Goal: Navigation & Orientation: Find specific page/section

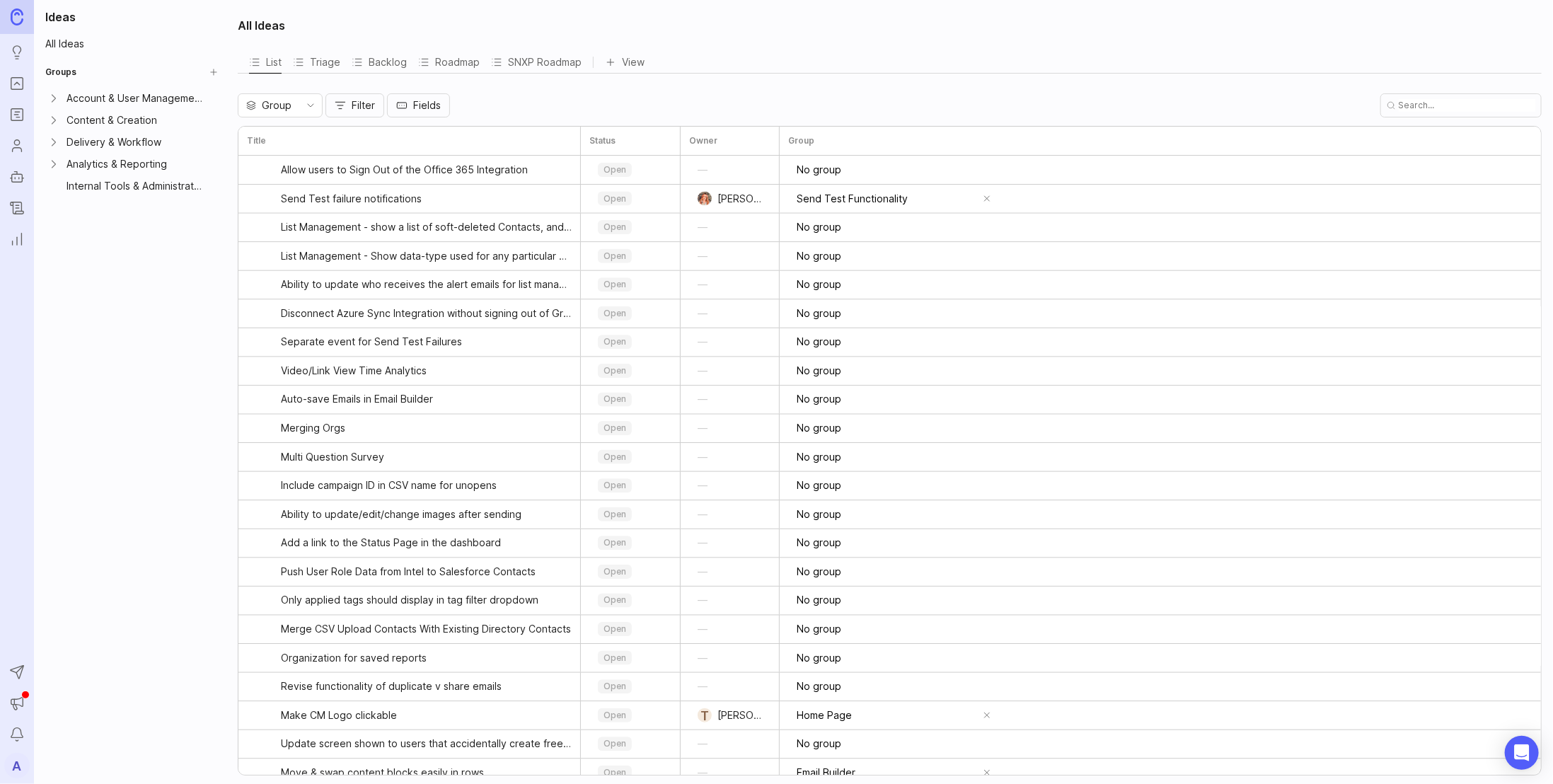
click at [26, 88] on link "Portal" at bounding box center [16, 83] width 25 height 25
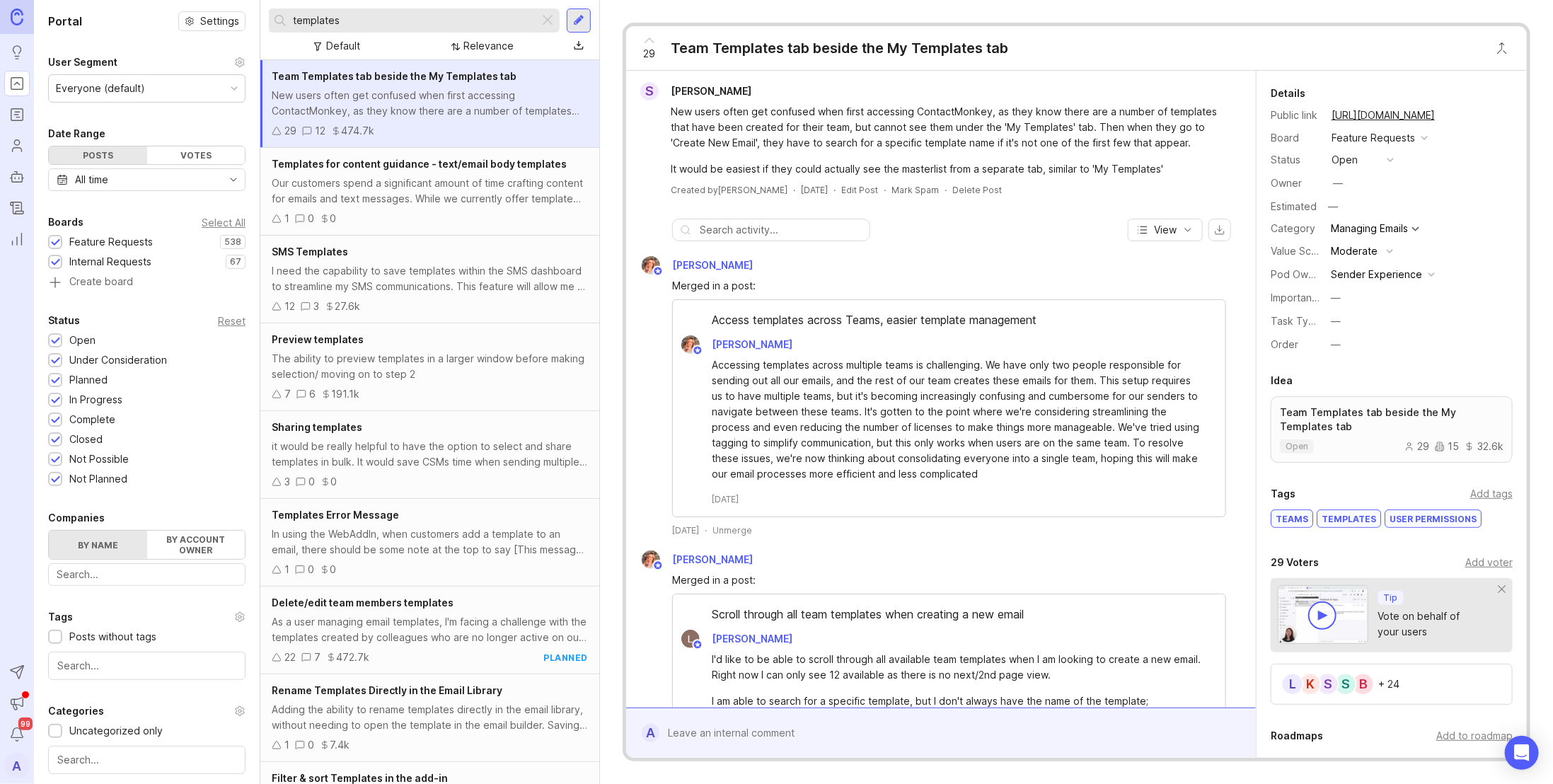
click at [24, 148] on icon "Users" at bounding box center [16, 145] width 15 height 17
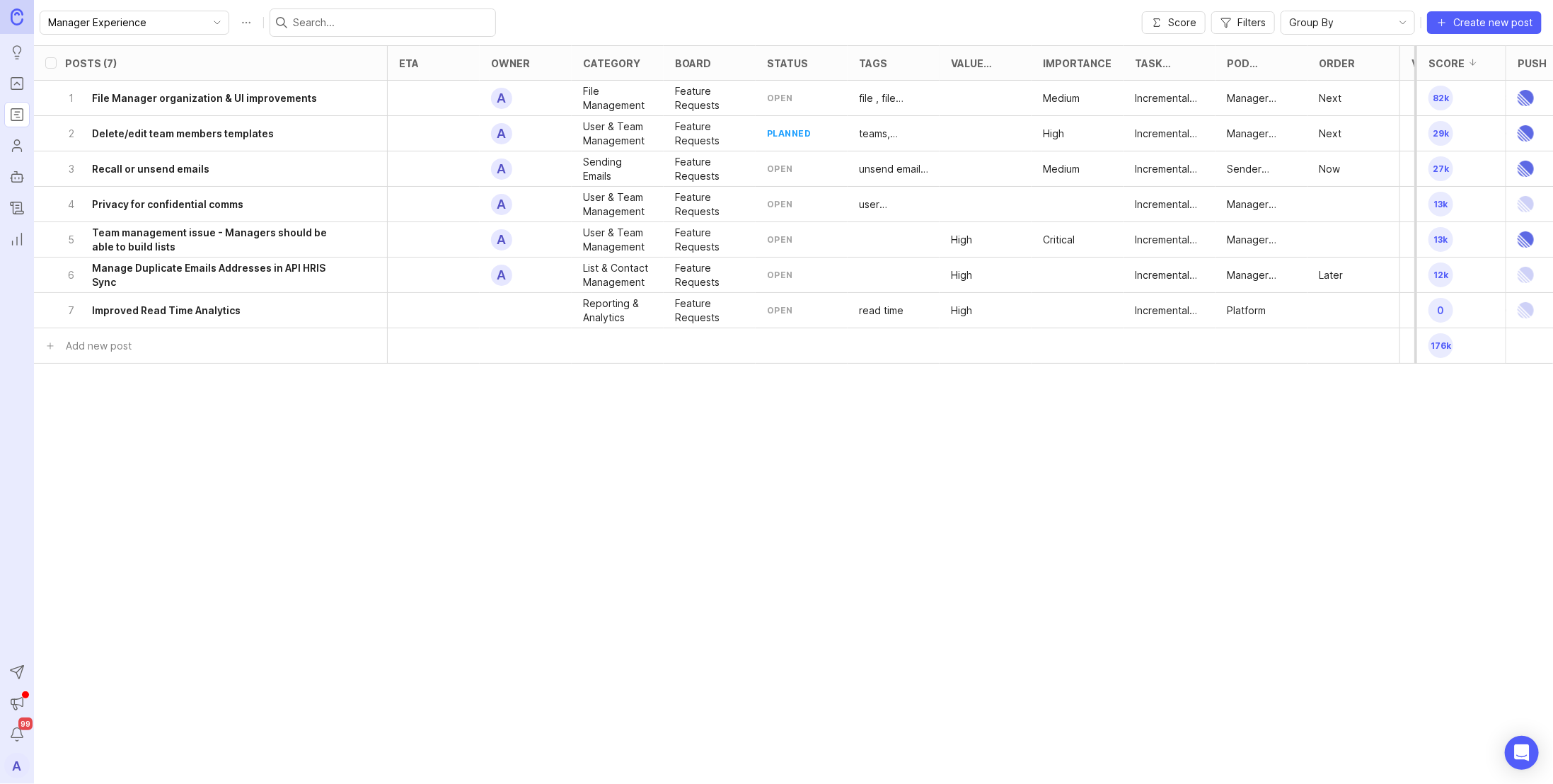
click at [1365, 67] on div at bounding box center [1363, 63] width 17 height 11
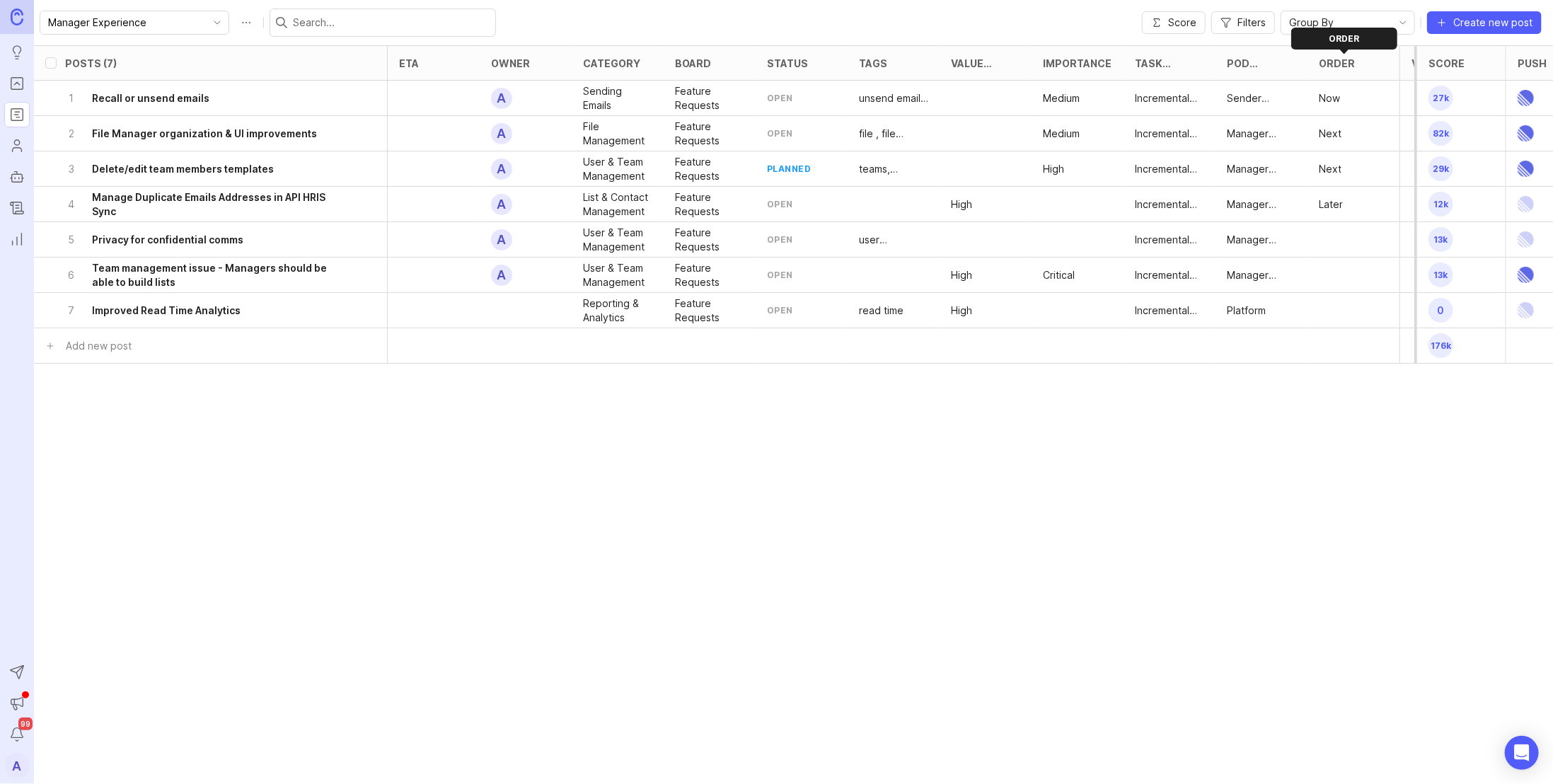
click at [1365, 67] on div at bounding box center [1363, 63] width 17 height 11
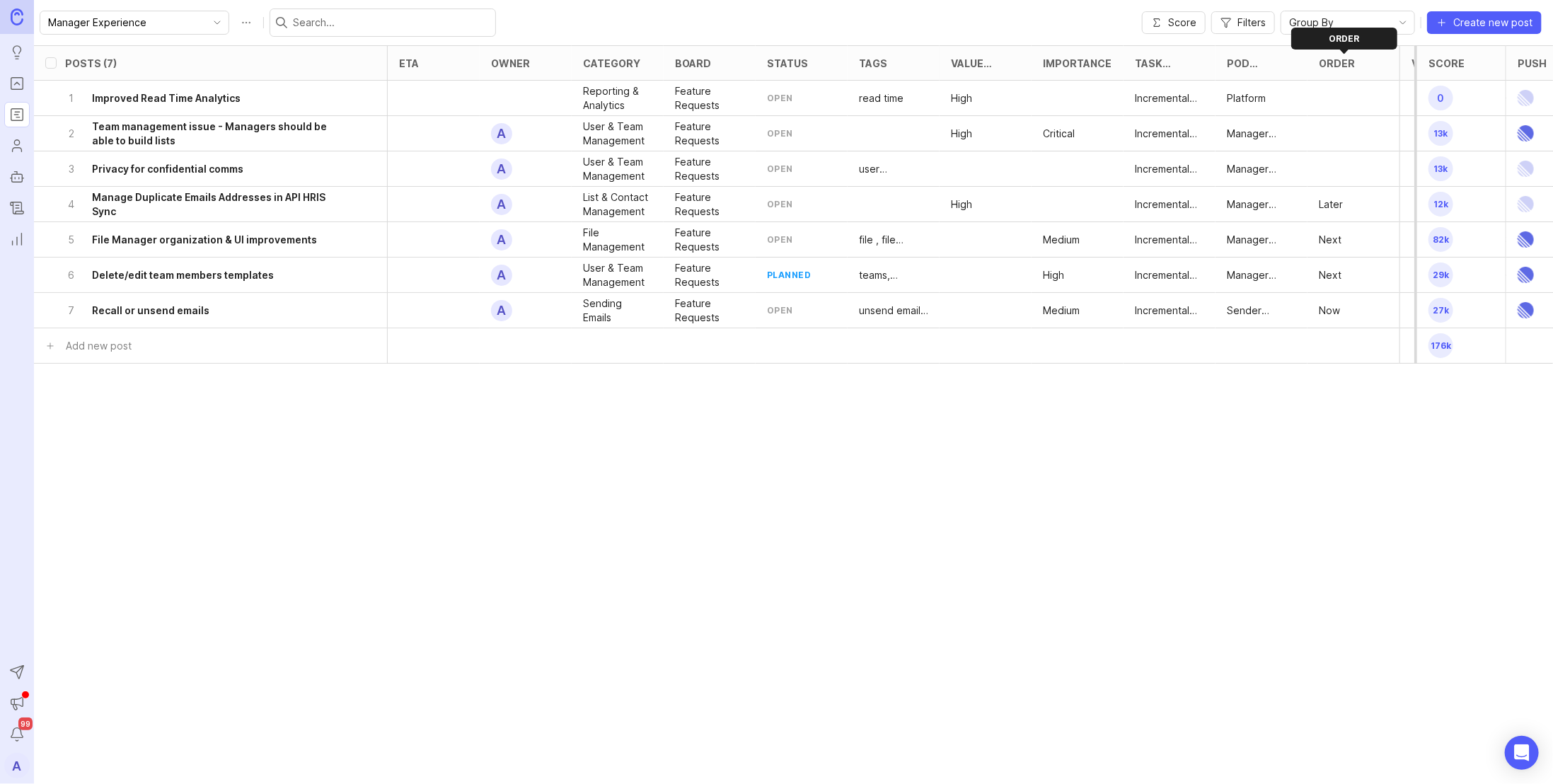
click at [1365, 67] on div at bounding box center [1363, 63] width 17 height 11
